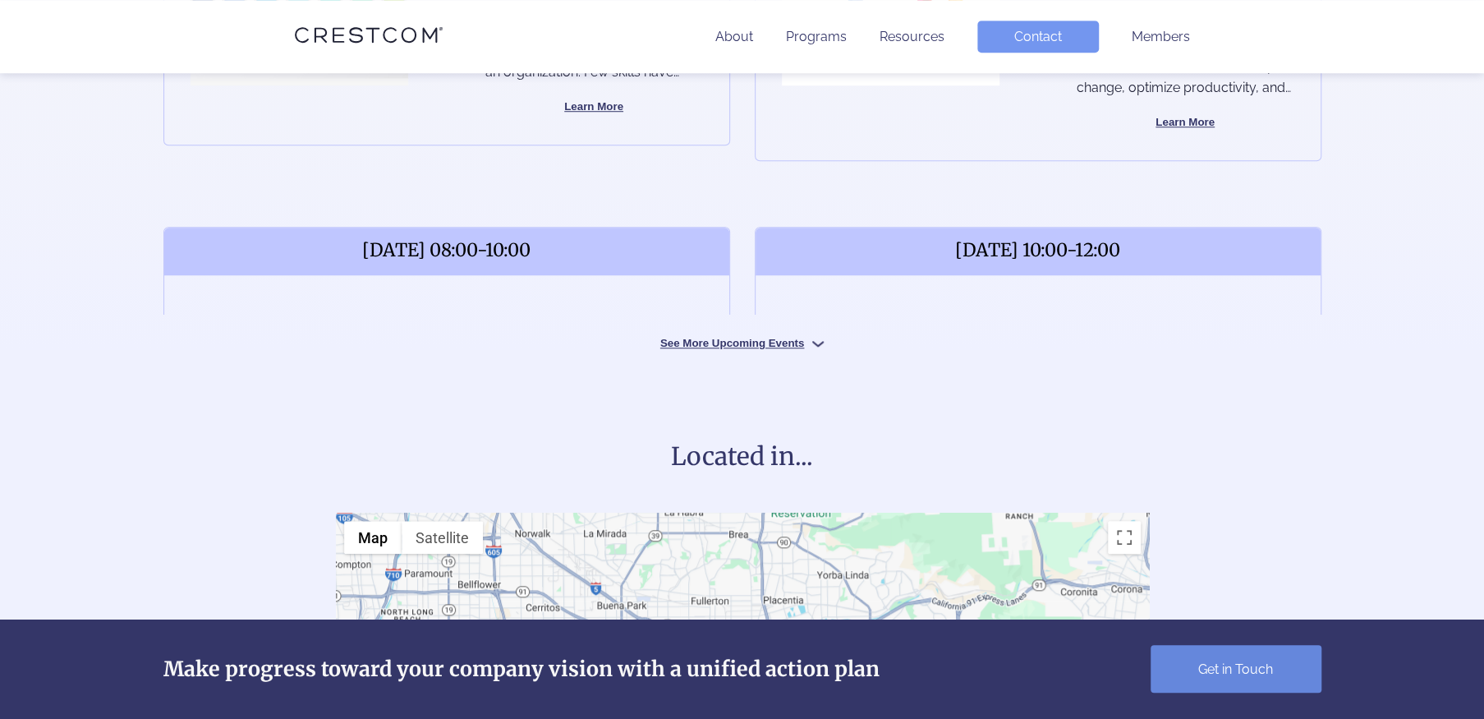
scroll to position [904, 0]
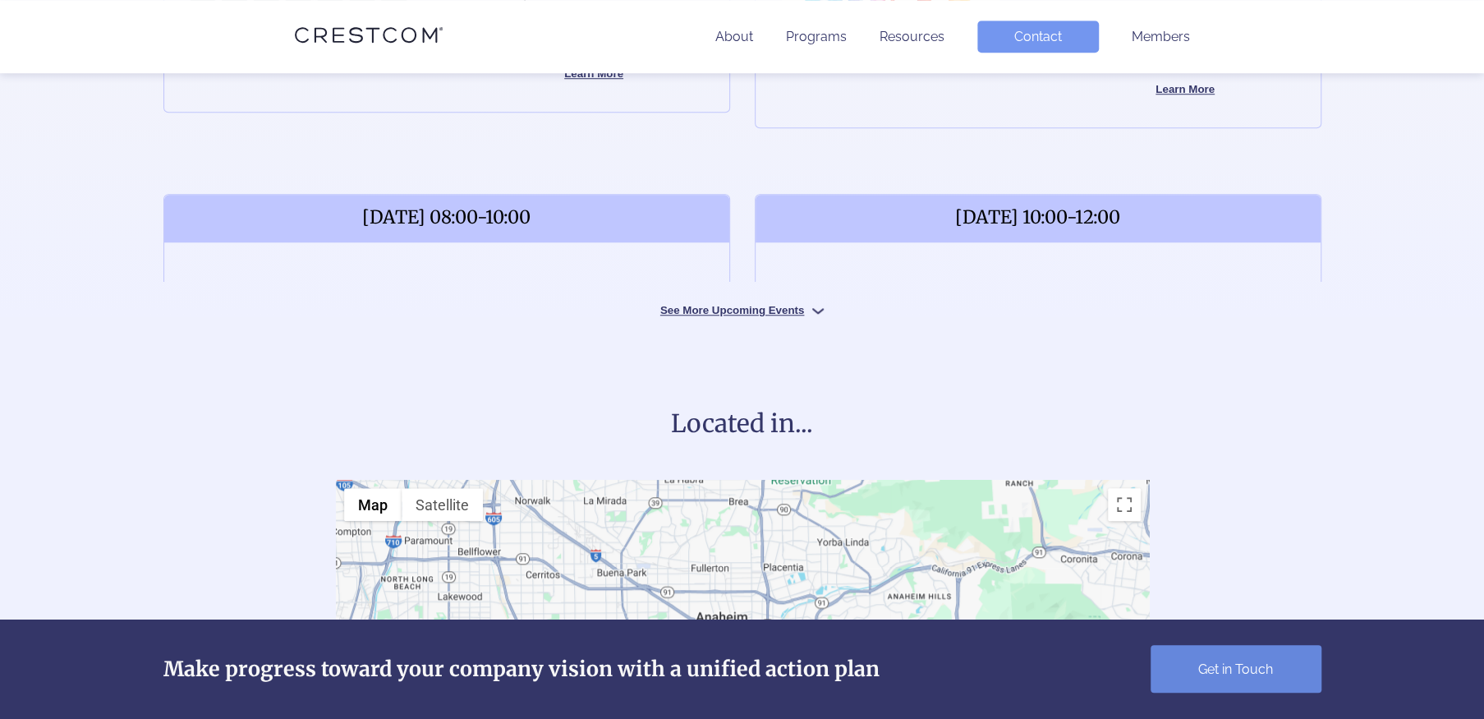
click at [738, 311] on button "See More Upcoming Events" at bounding box center [742, 309] width 246 height 16
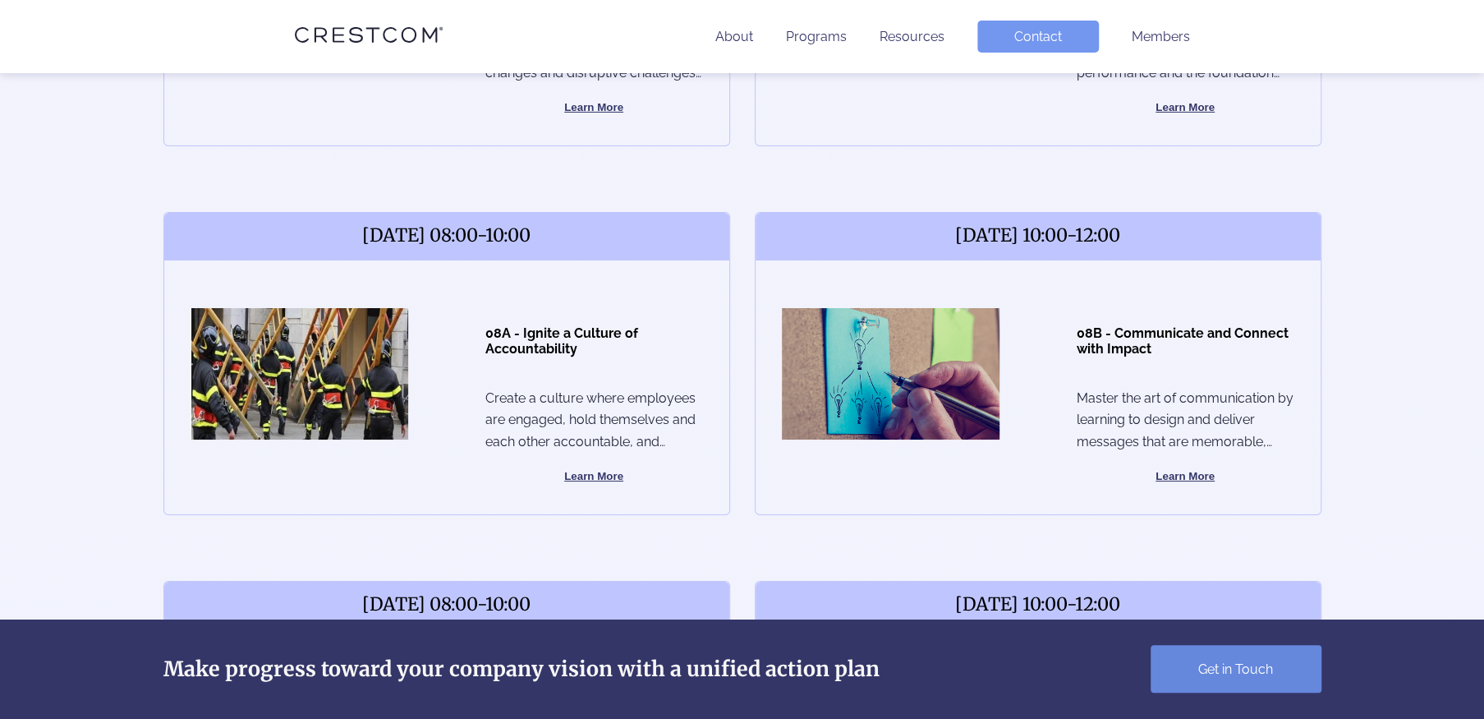
scroll to position [4272, 0]
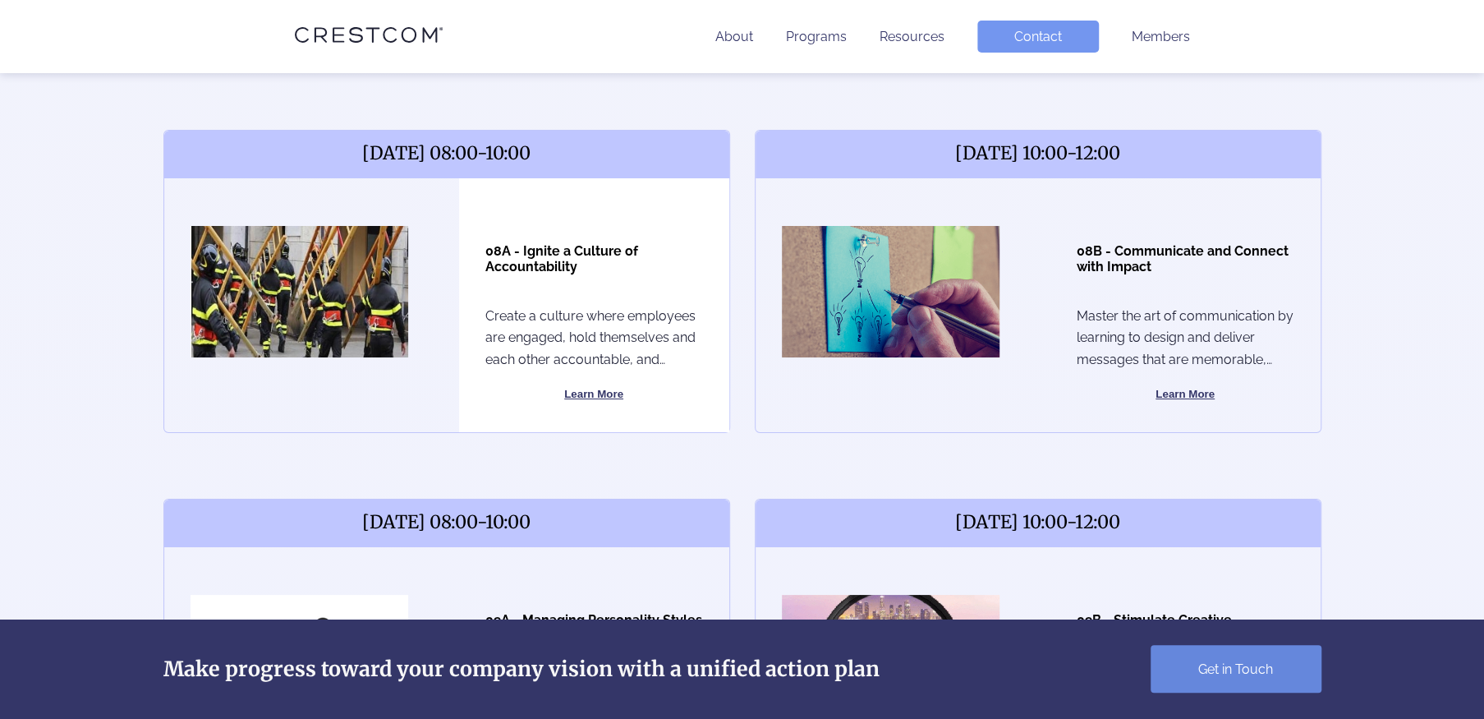
click at [584, 390] on button "Learn More" at bounding box center [594, 394] width 218 height 20
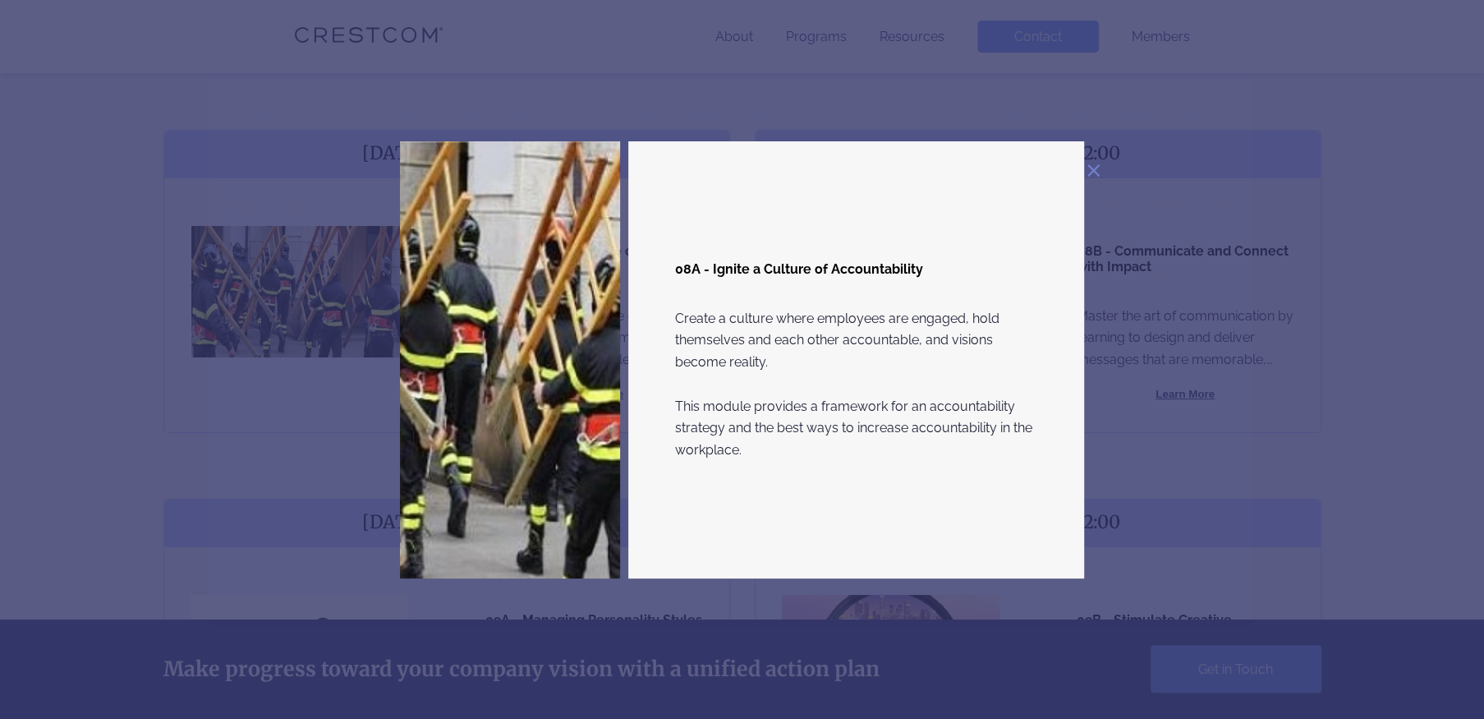
click at [1098, 168] on img at bounding box center [1094, 170] width 12 height 12
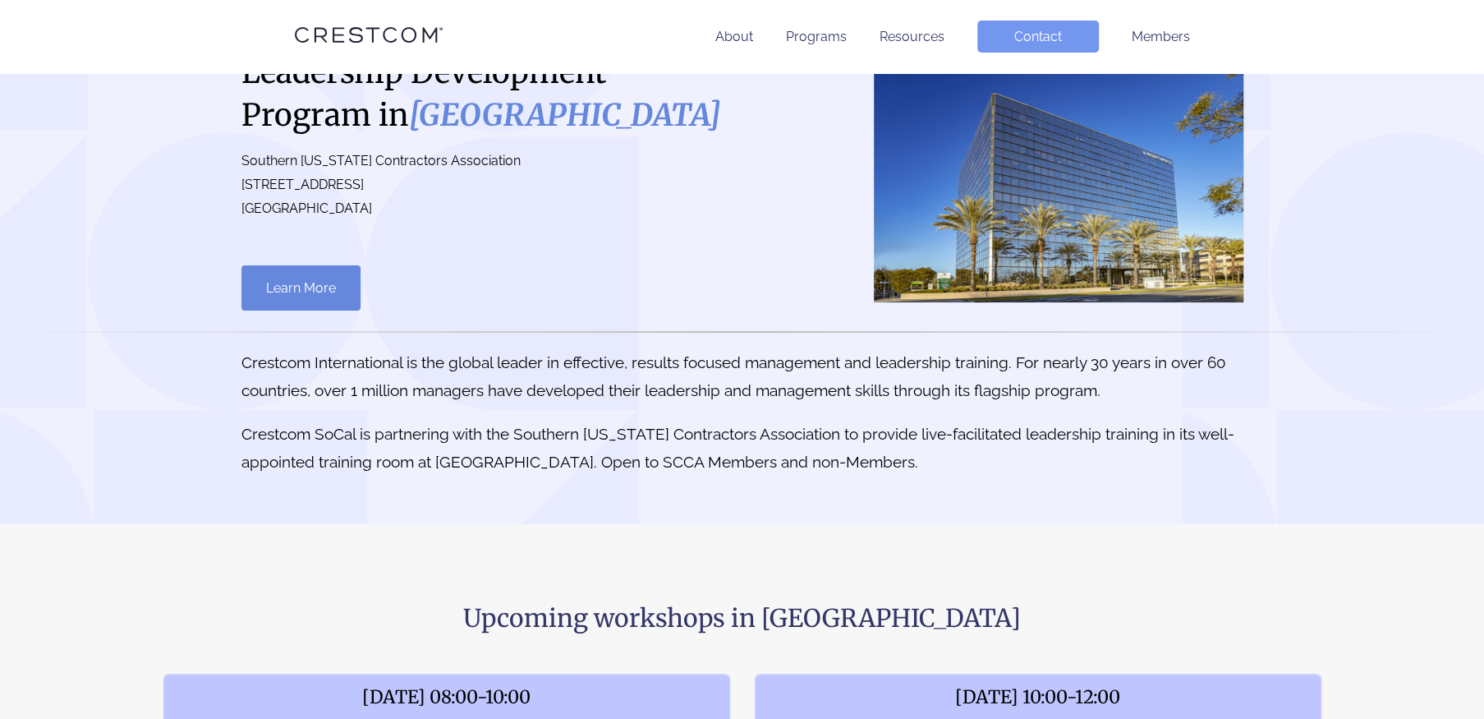
scroll to position [0, 0]
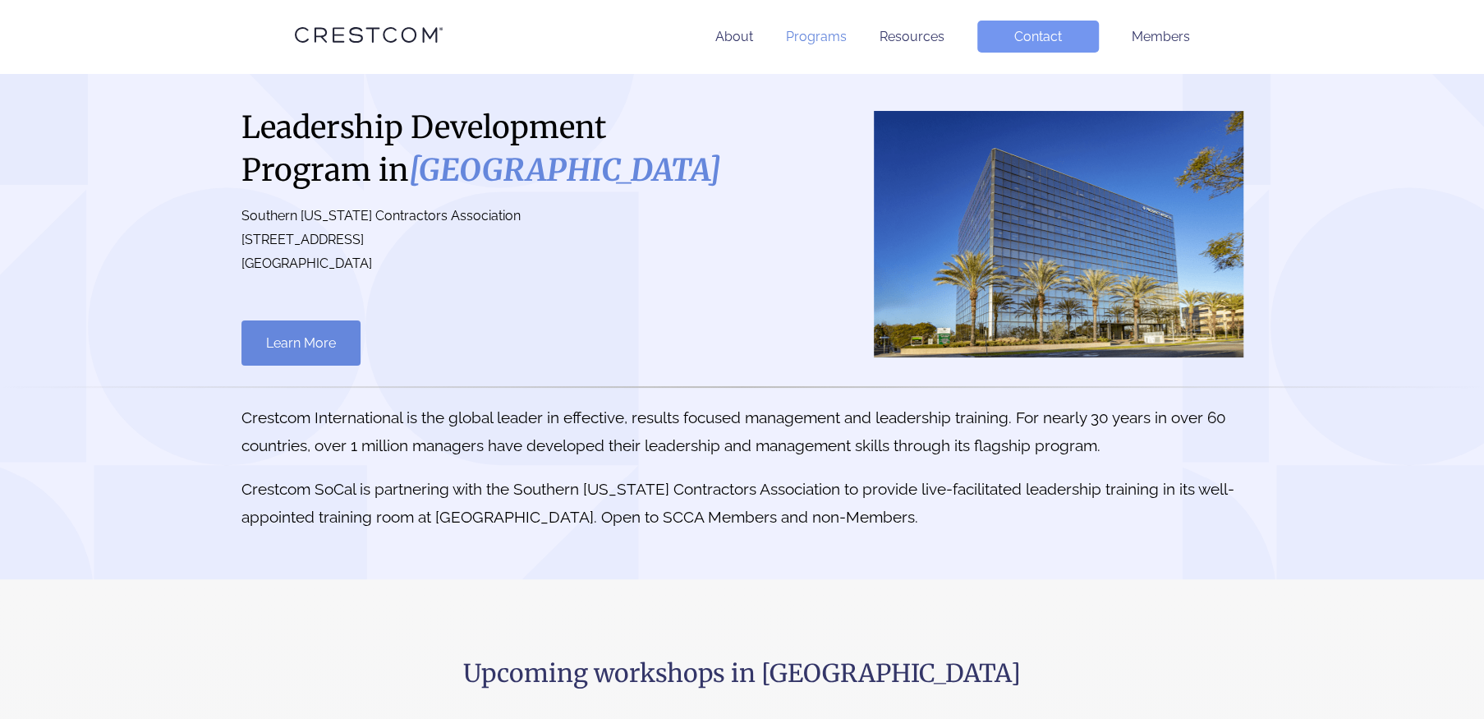
click at [814, 38] on link "Programs" at bounding box center [816, 37] width 61 height 16
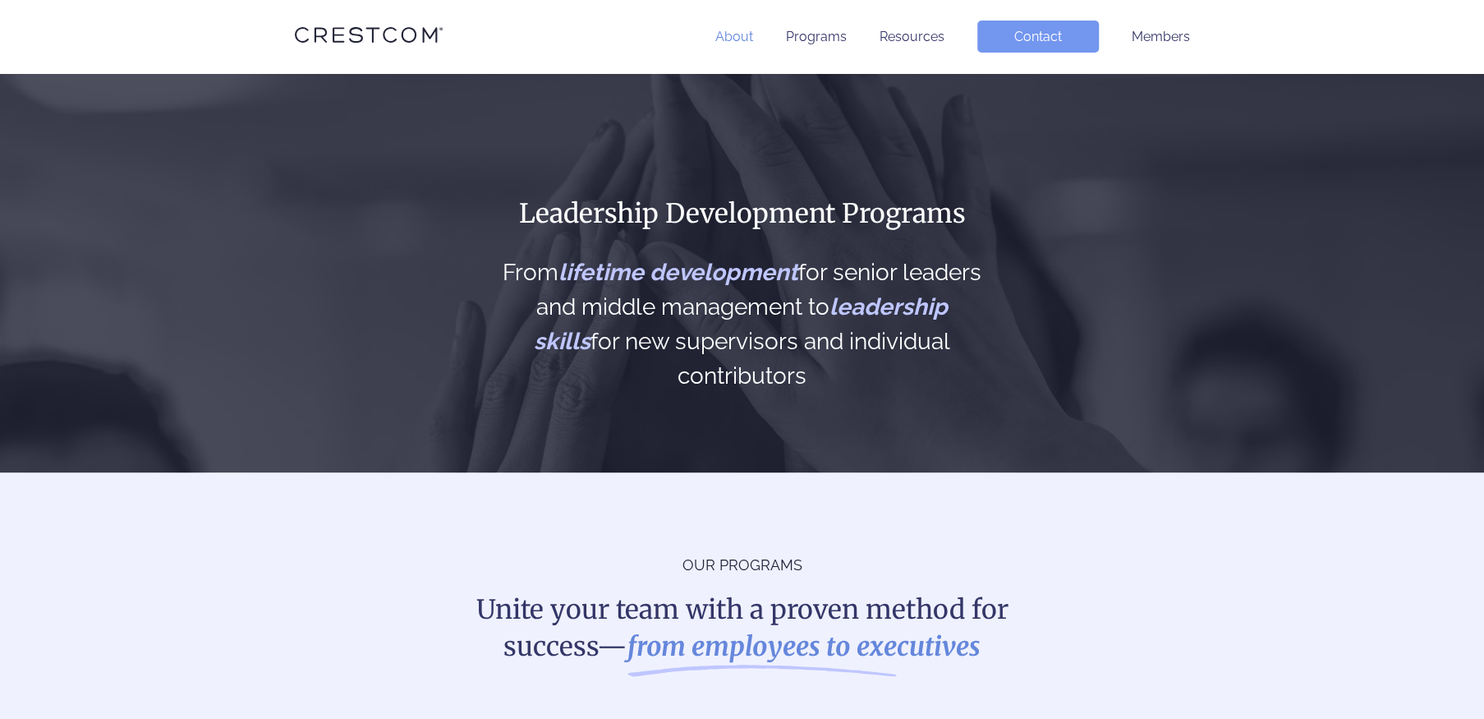
click at [737, 29] on link "About" at bounding box center [735, 37] width 38 height 16
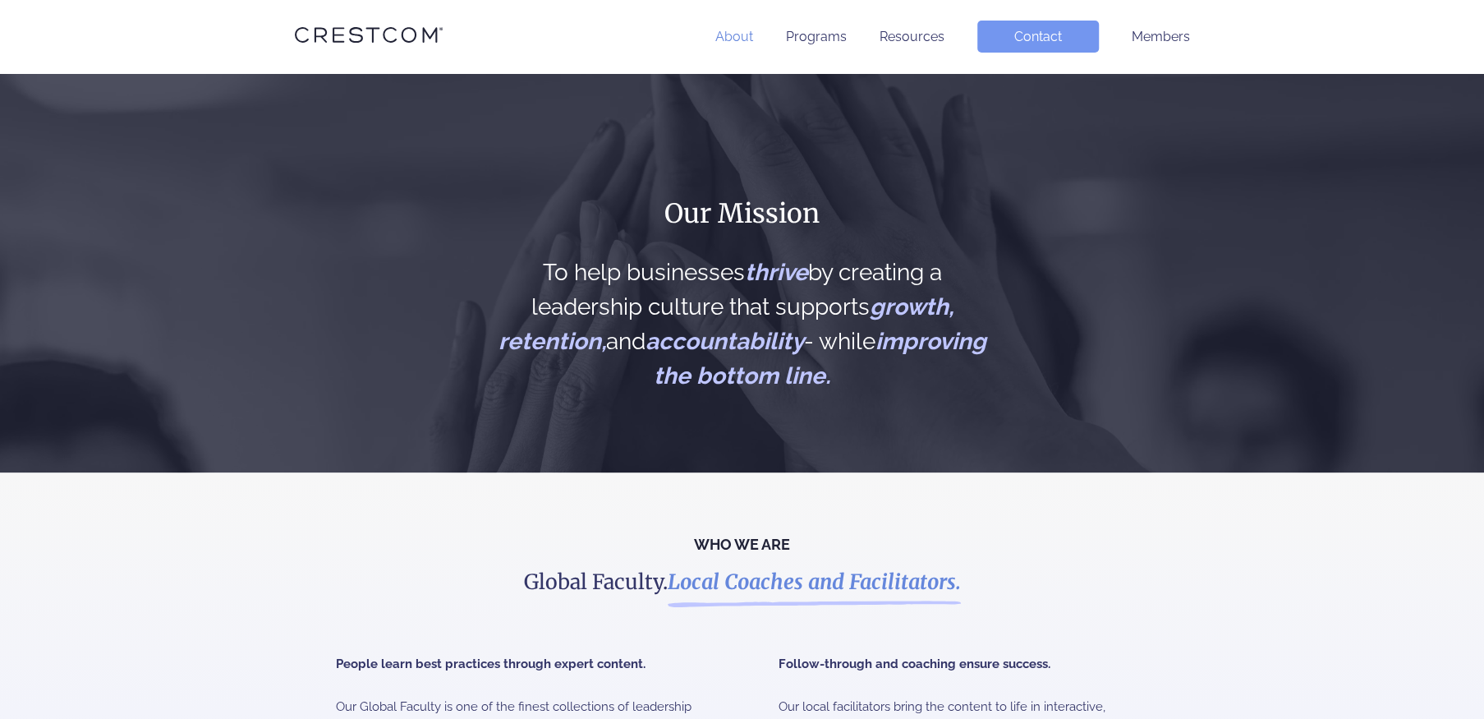
click at [739, 36] on link "About" at bounding box center [735, 37] width 38 height 16
click at [825, 38] on link "Programs" at bounding box center [816, 37] width 61 height 16
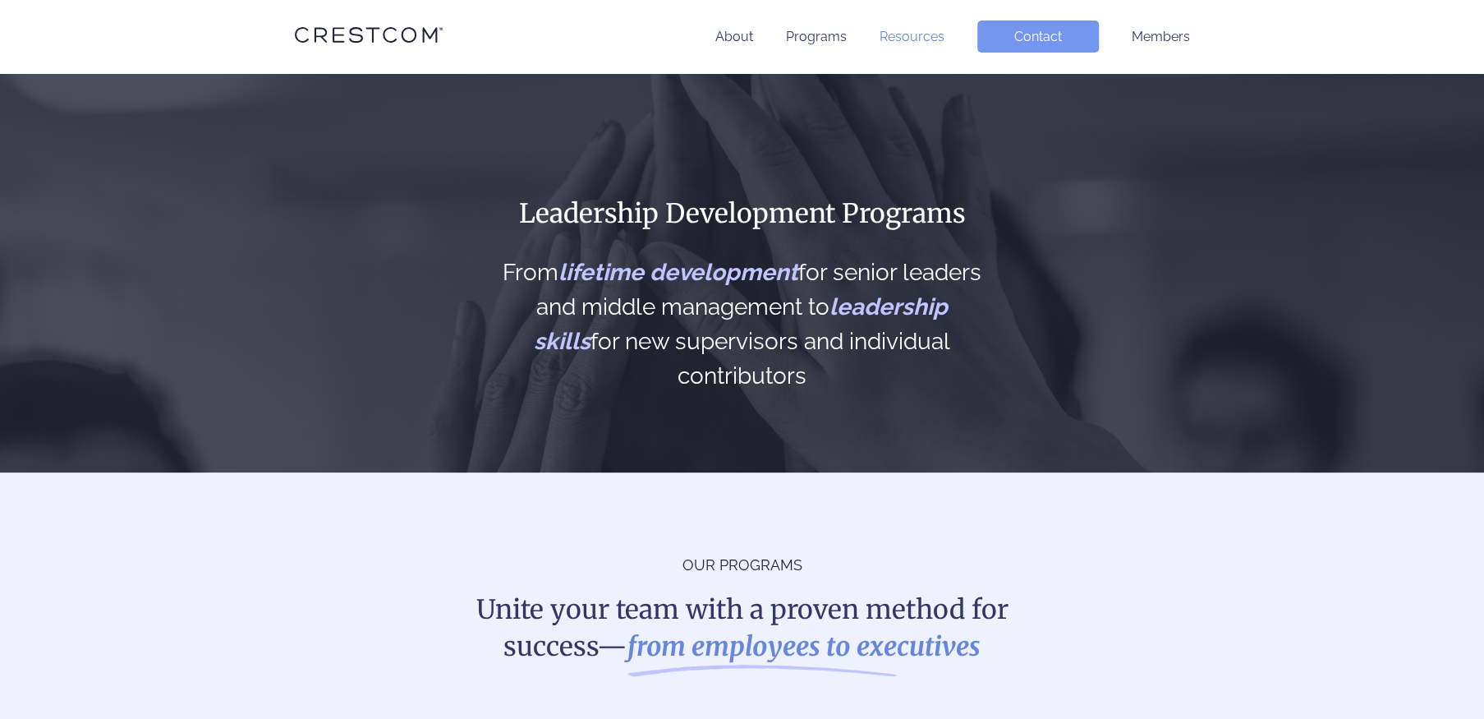
click at [933, 37] on link "Resources" at bounding box center [912, 37] width 65 height 16
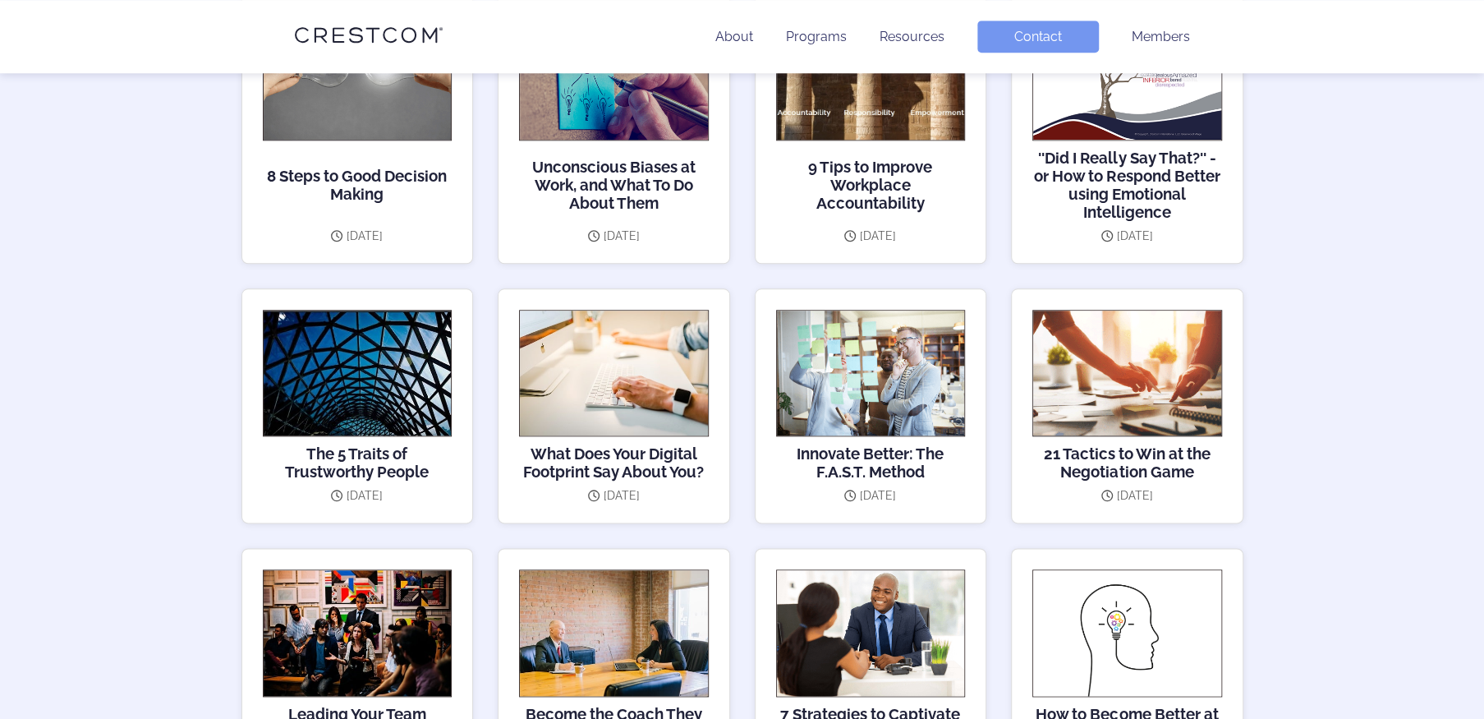
scroll to position [1150, 0]
click at [1081, 162] on h3 "''Did I Really Say That?'' - or How to Respond Better using Emotional Intellige…" at bounding box center [1128, 184] width 190 height 72
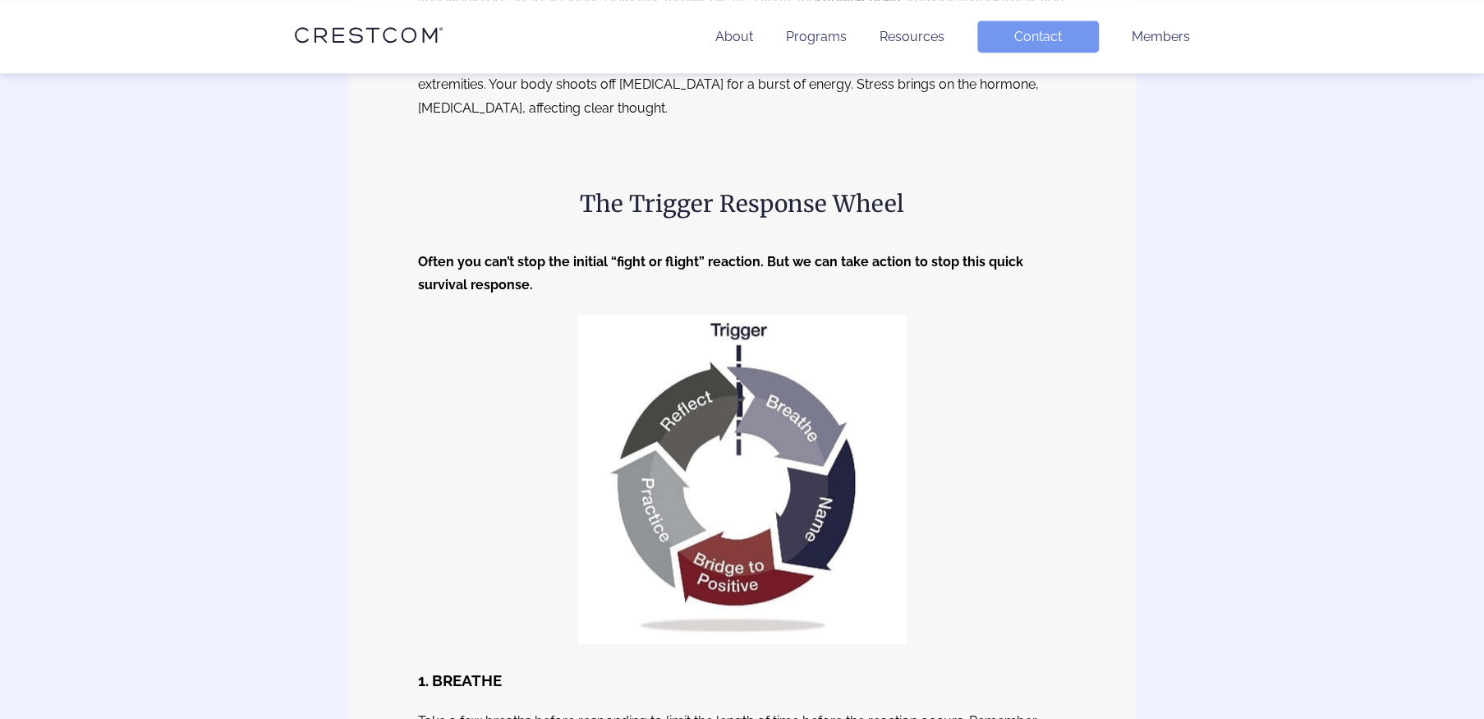
scroll to position [1397, 0]
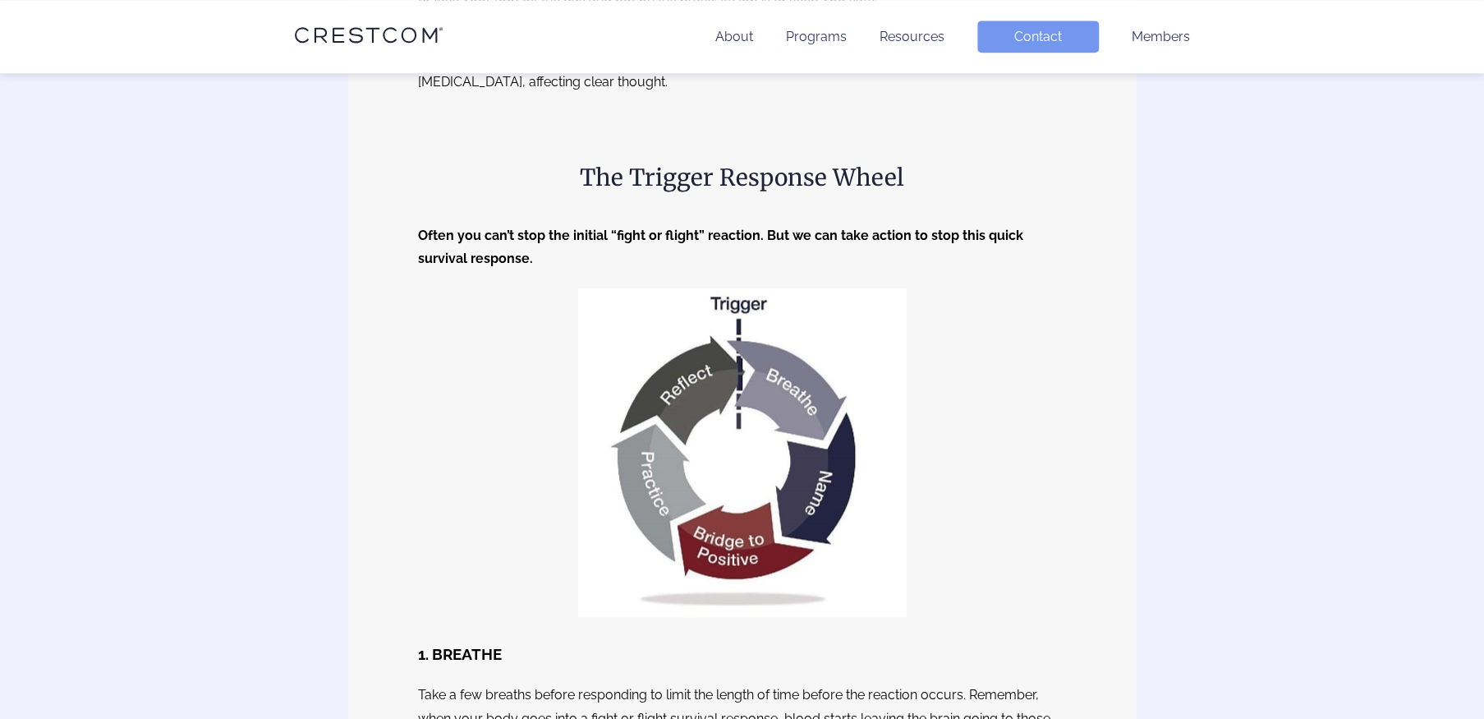
click at [1351, 283] on div "''Did I Really Say That?'' - or How to Respond Better using Emotional Intellige…" at bounding box center [742, 157] width 1484 height 2960
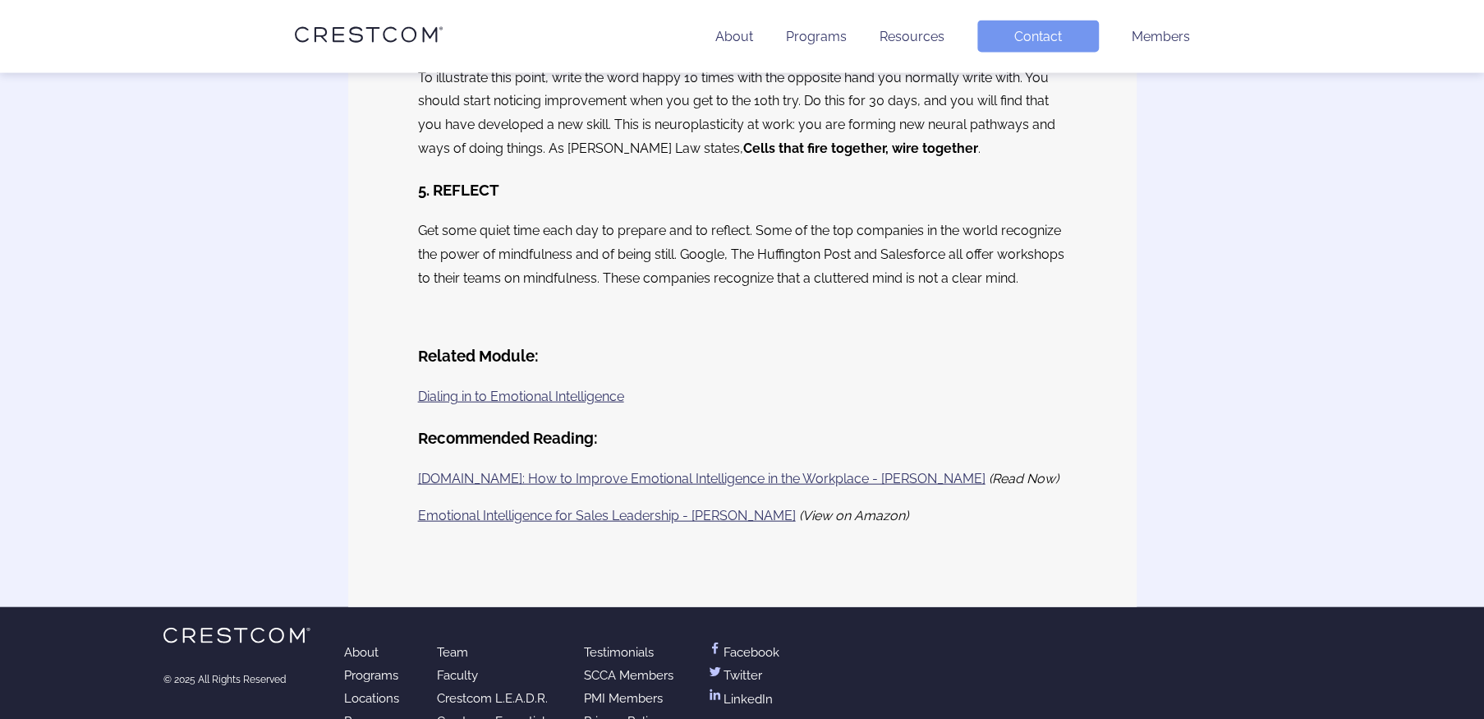
scroll to position [2464, 0]
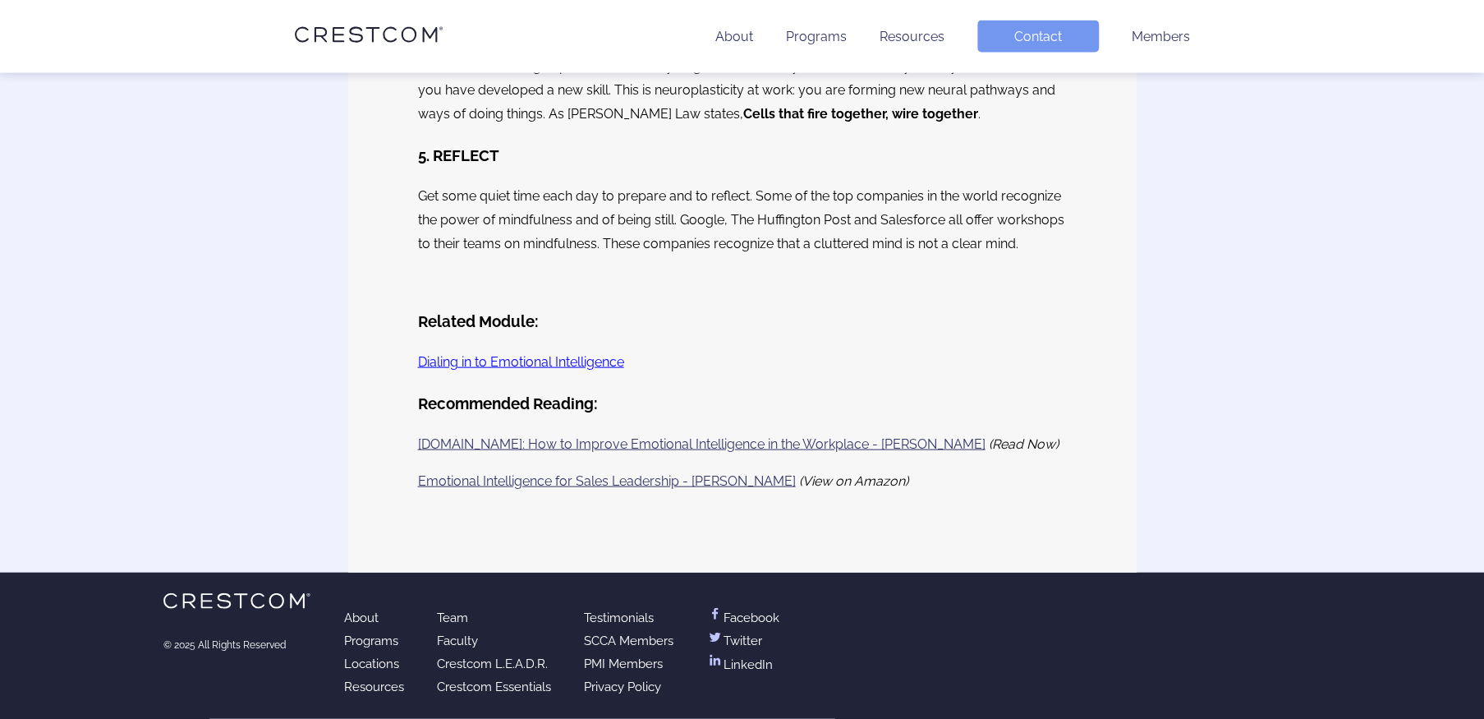
click at [545, 354] on link "Dialing in to Emotional Intelligence" at bounding box center [521, 362] width 206 height 16
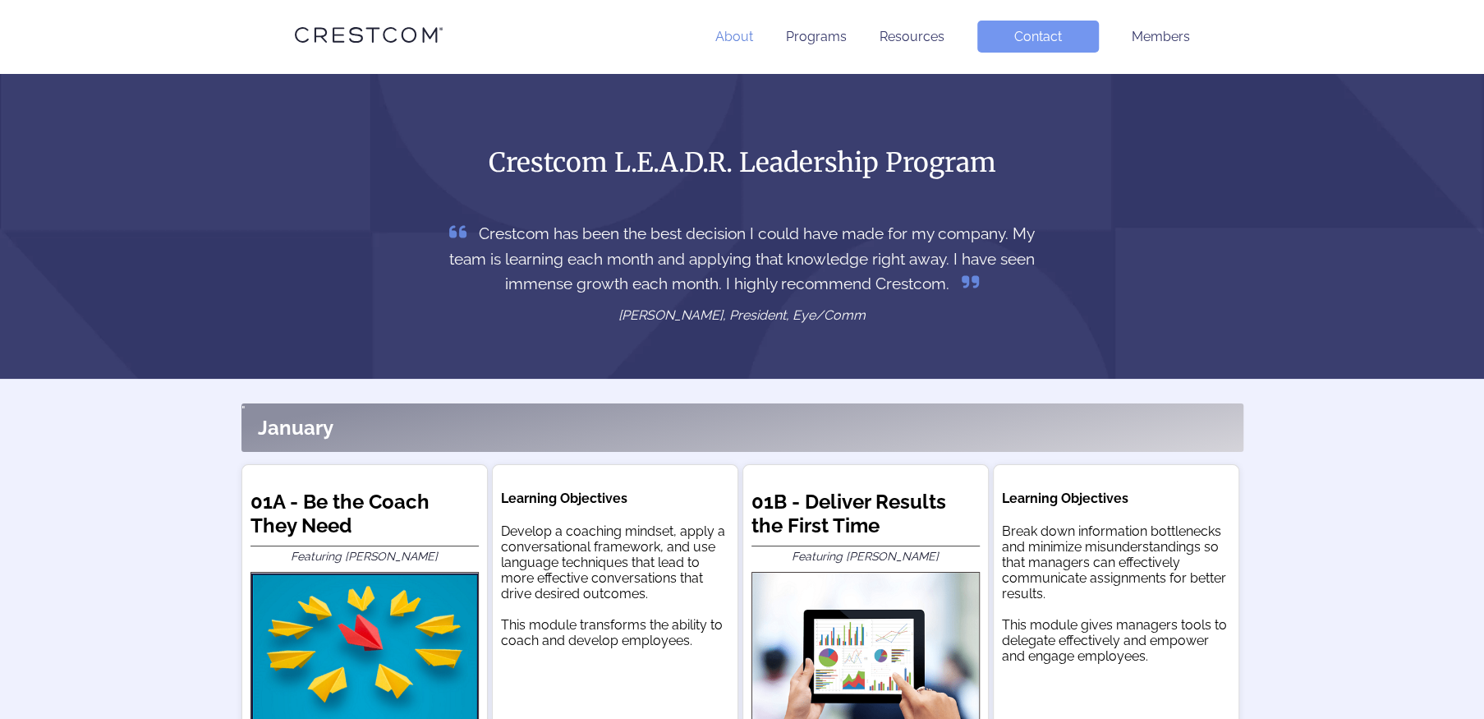
click at [730, 35] on link "About" at bounding box center [735, 37] width 38 height 16
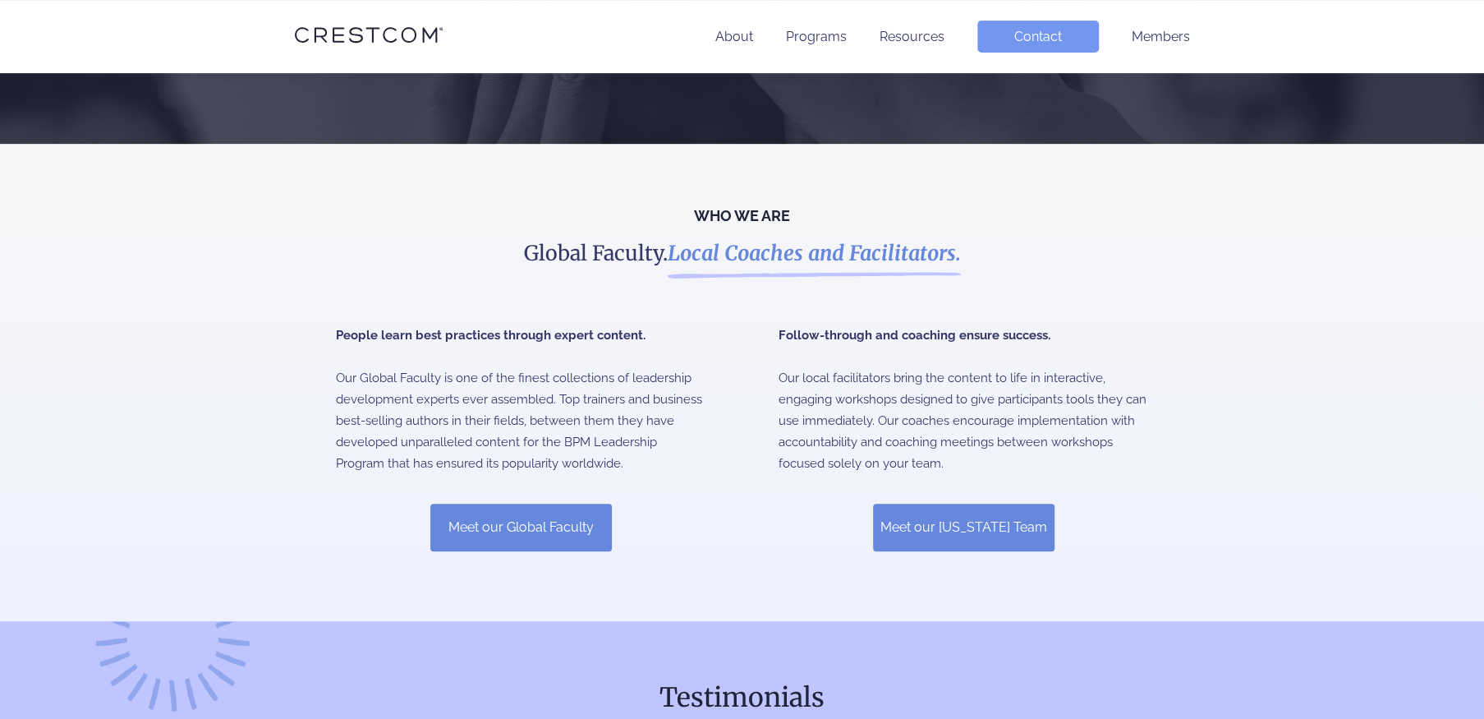
scroll to position [411, 0]
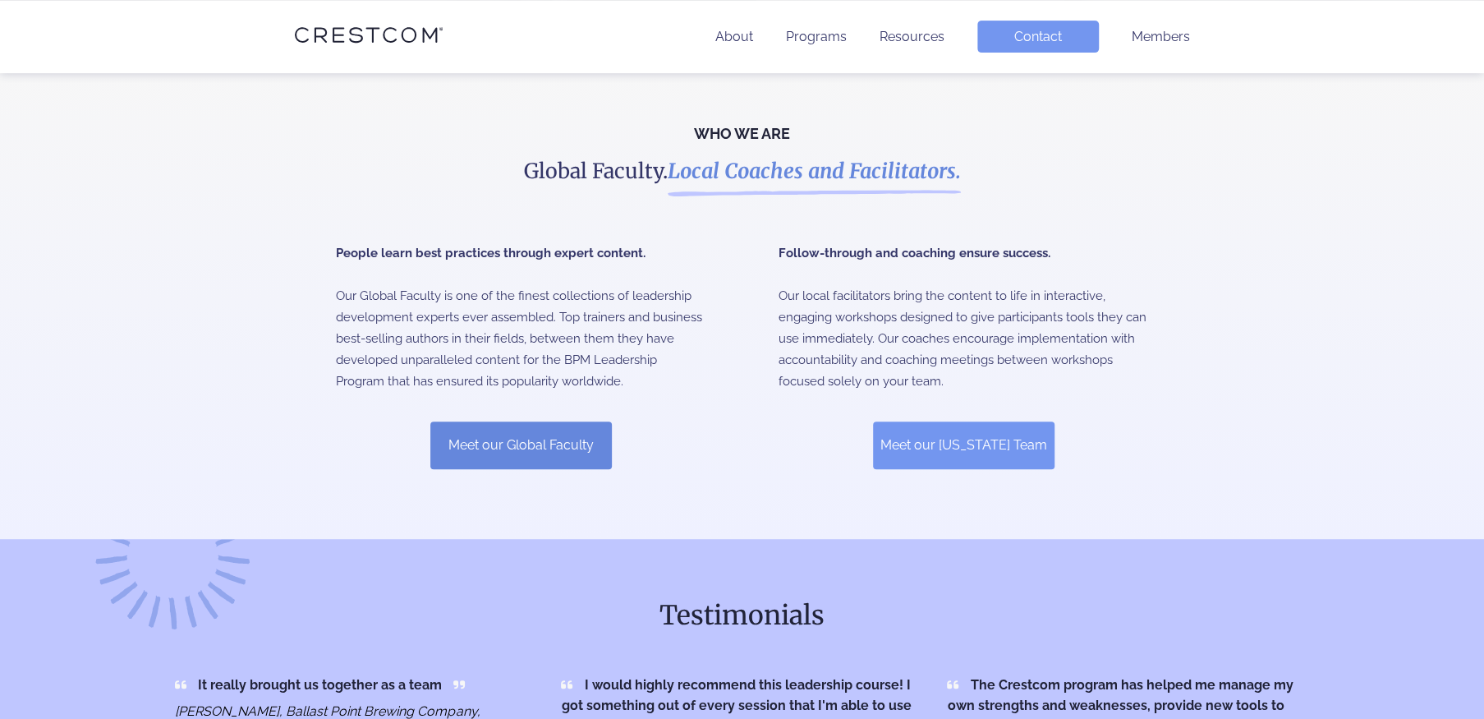
click at [950, 444] on link "Meet our California Team" at bounding box center [964, 445] width 182 height 48
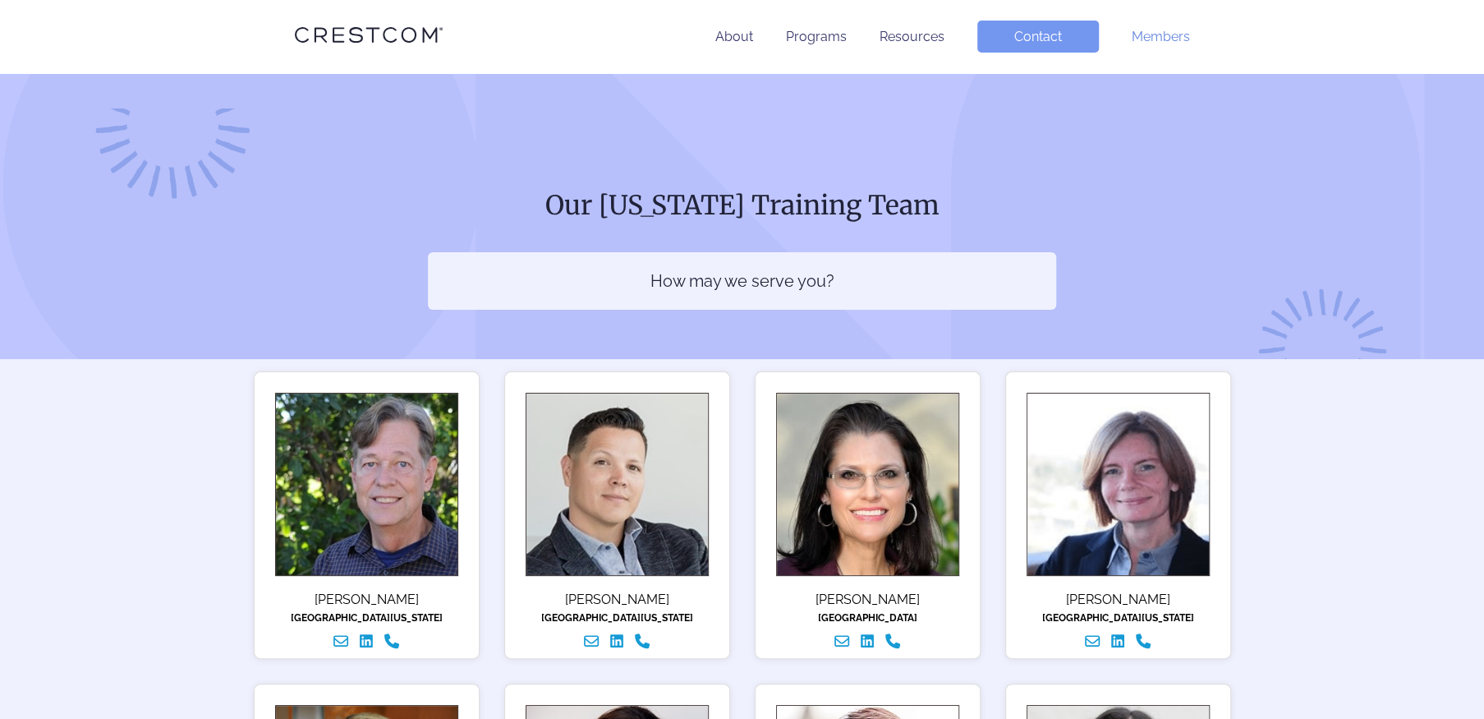
click at [1176, 33] on link "Members" at bounding box center [1161, 37] width 58 height 16
click at [735, 30] on link "About" at bounding box center [735, 37] width 38 height 16
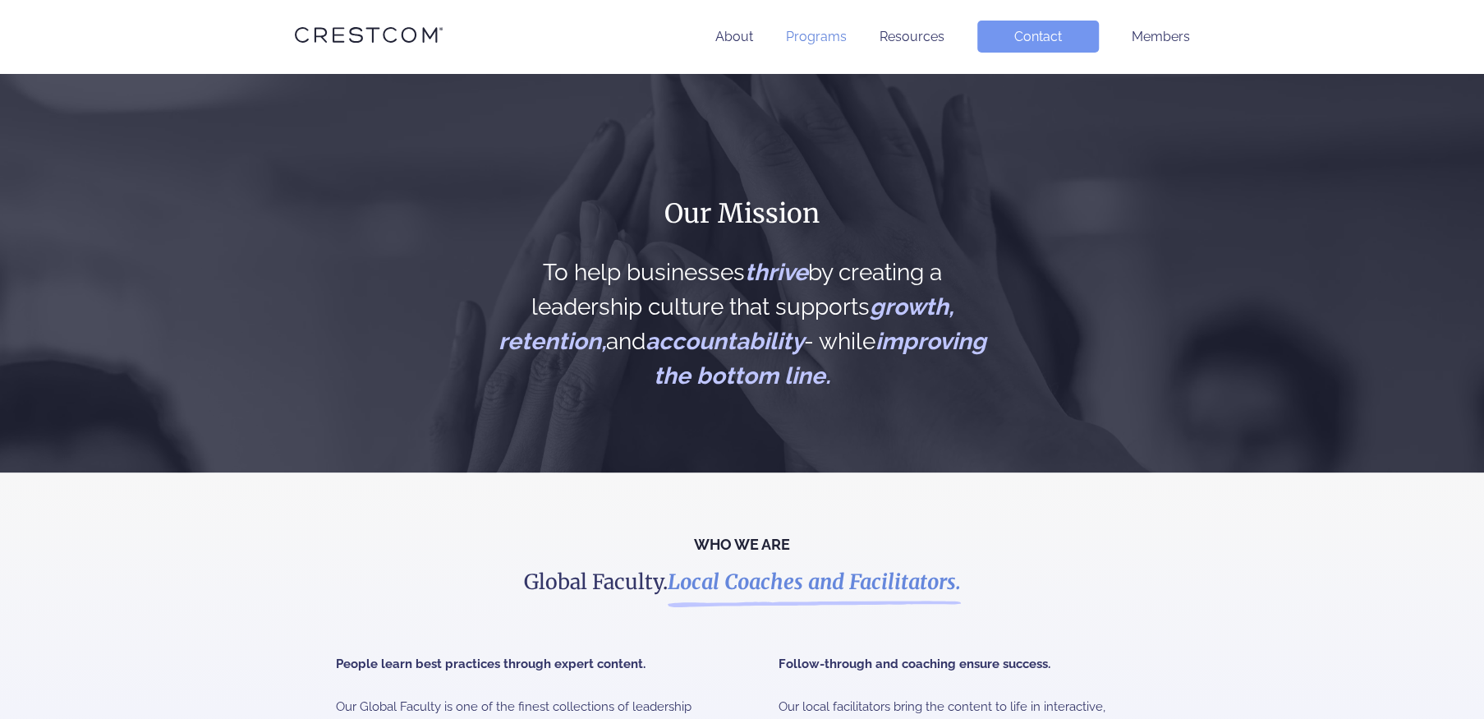
click at [808, 33] on link "Programs" at bounding box center [816, 37] width 61 height 16
